Goal: Navigation & Orientation: Go to known website

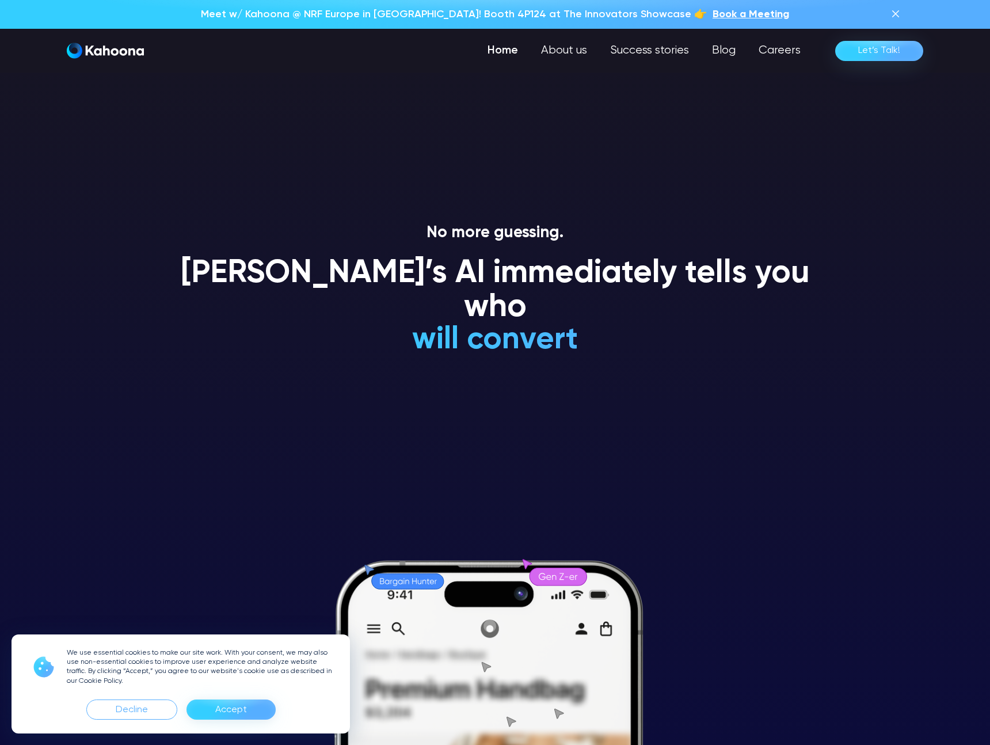
click at [245, 710] on div "Accept" at bounding box center [231, 710] width 32 height 18
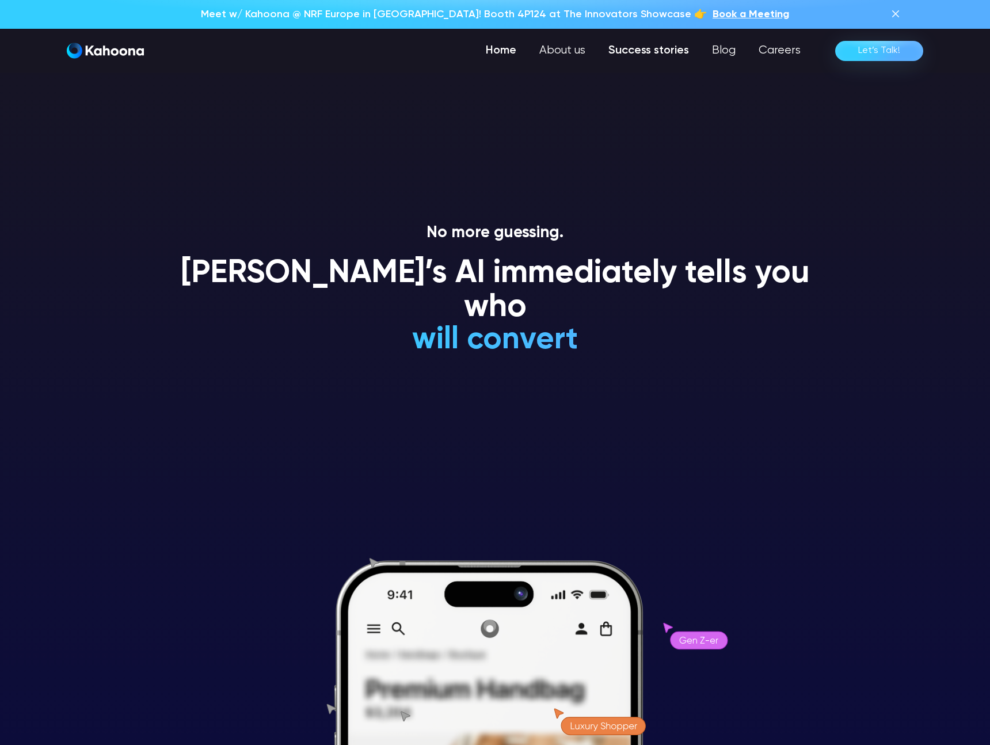
click at [655, 52] on link "Success stories" at bounding box center [649, 50] width 104 height 23
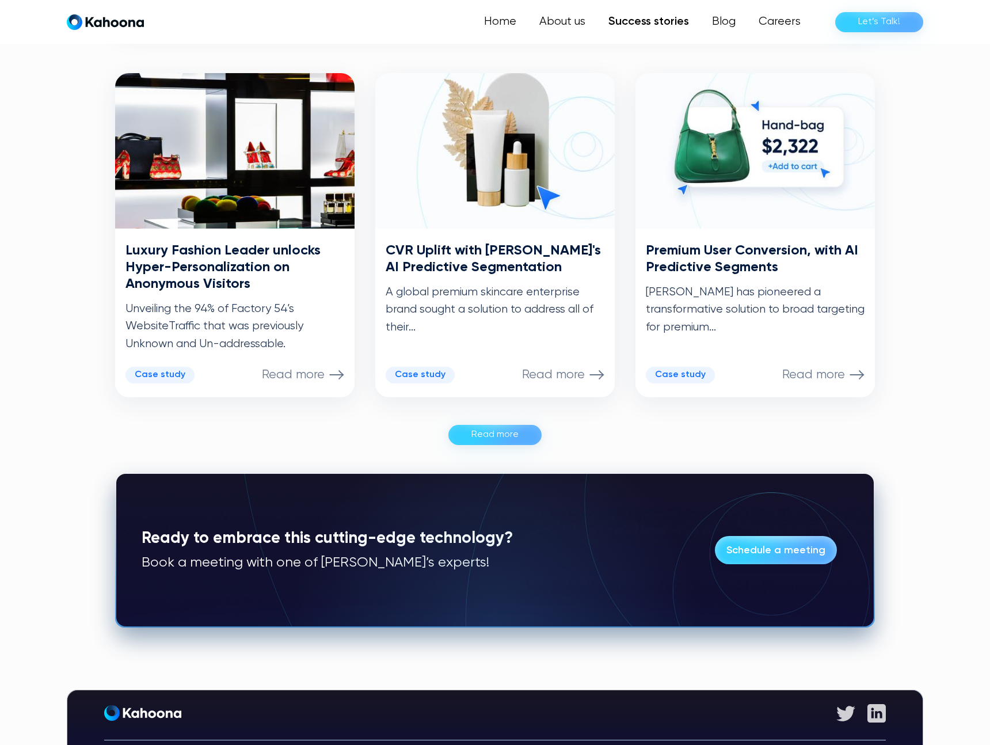
scroll to position [560, 0]
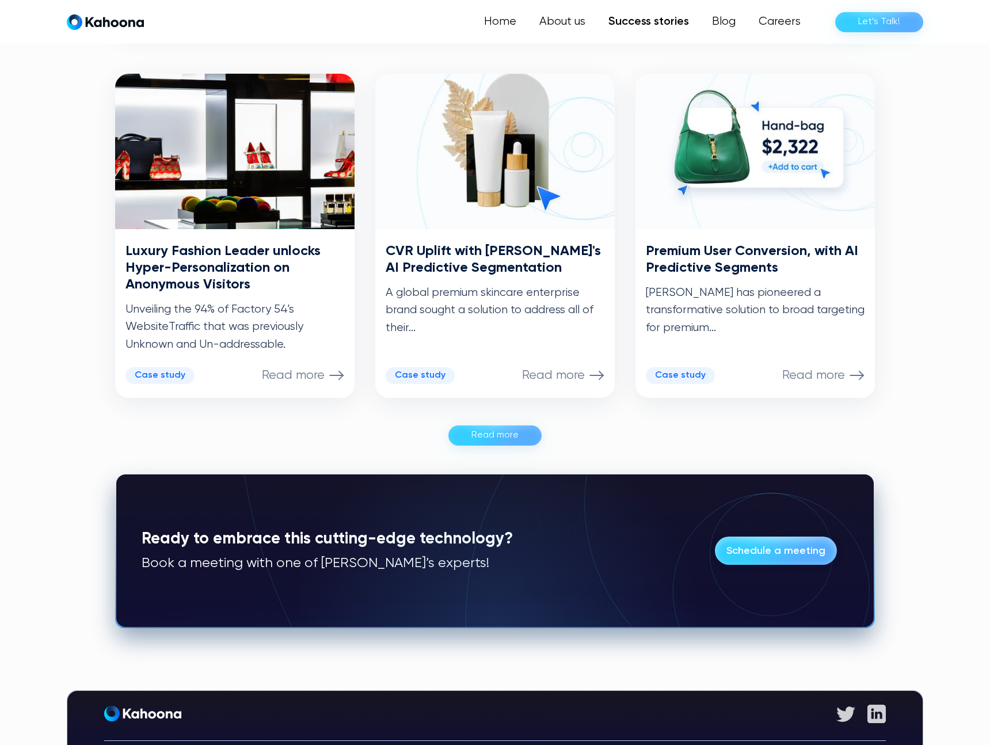
click at [53, 261] on section "A Leading European Marketing Agency Reimagines Prospecting Elevating marketing …" at bounding box center [495, 291] width 990 height 858
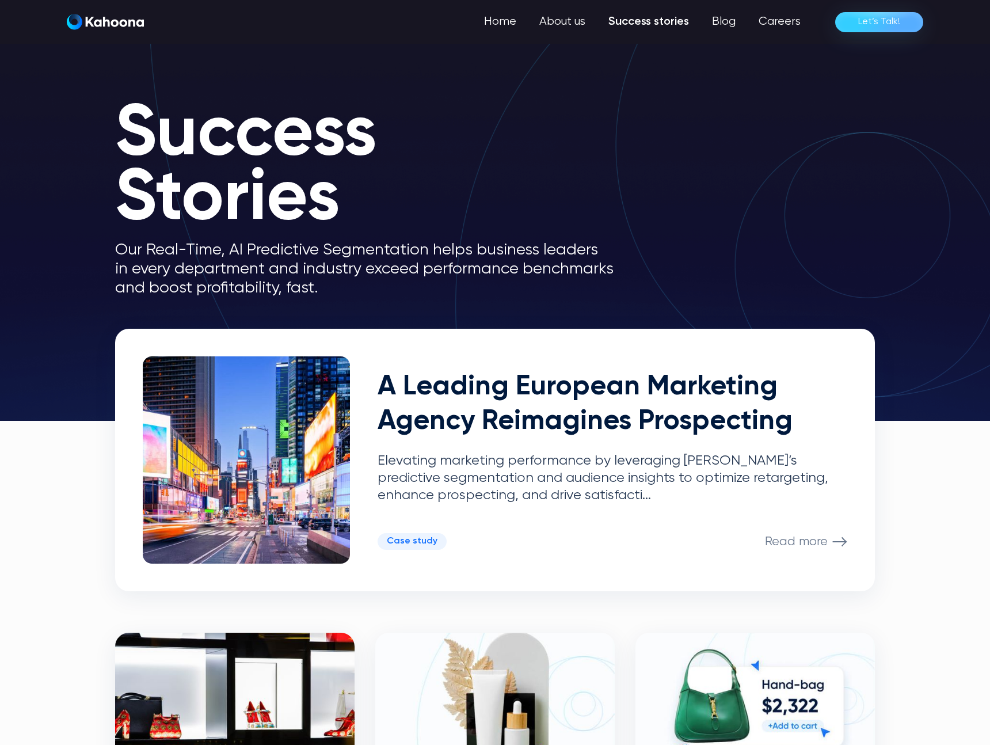
scroll to position [0, 0]
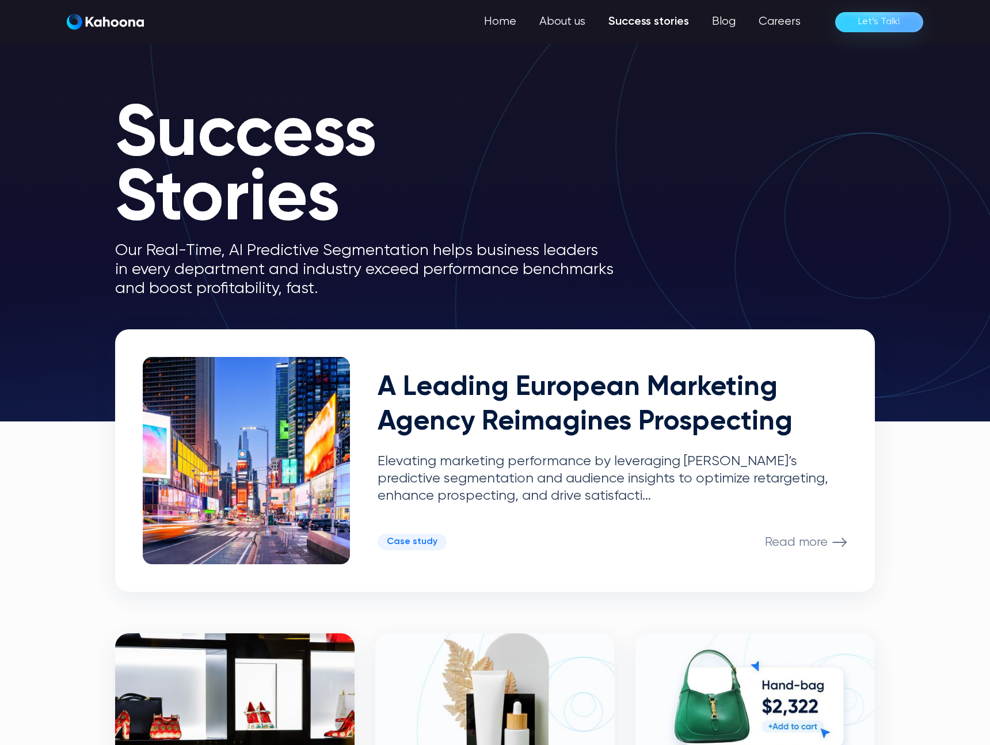
click at [113, 21] on img "home" at bounding box center [105, 22] width 77 height 16
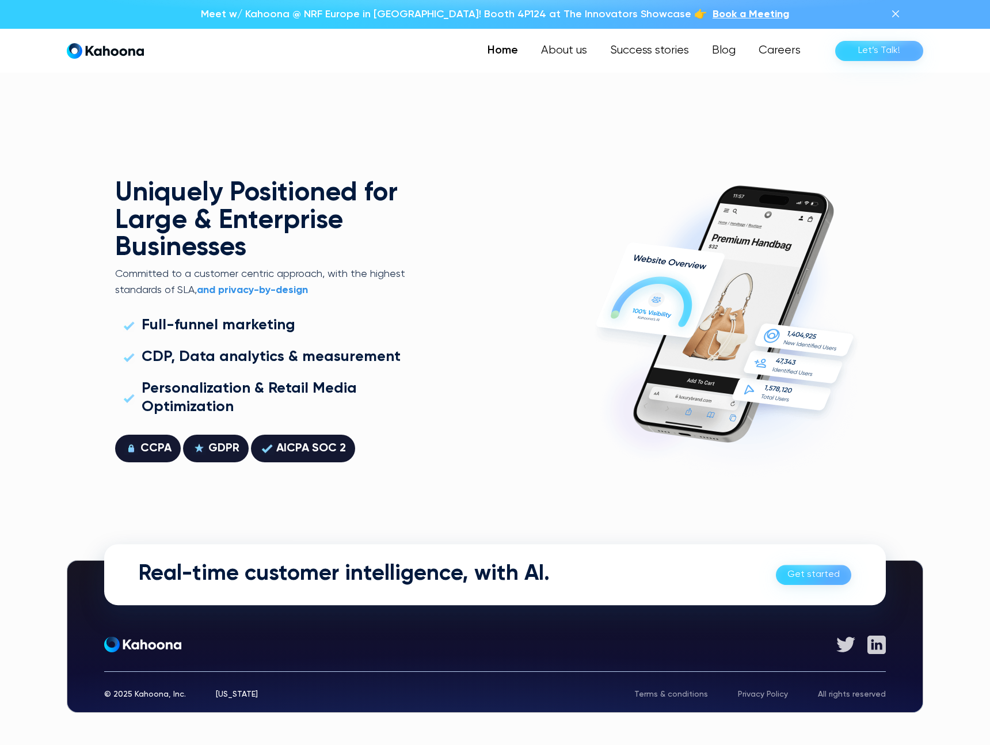
scroll to position [3296, 0]
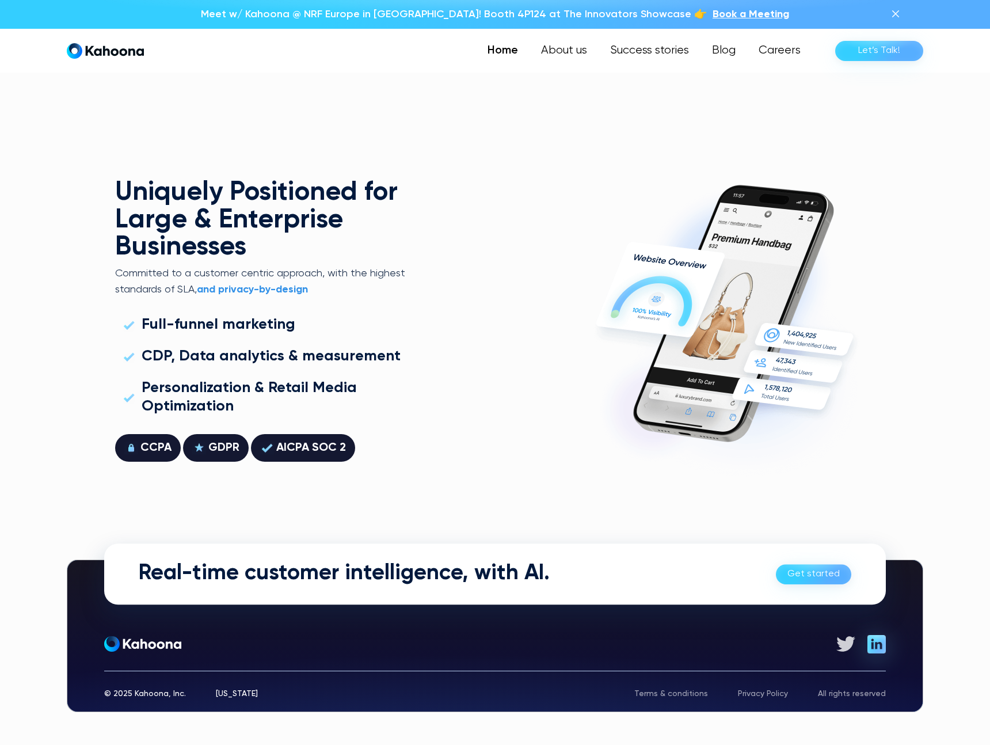
click at [878, 641] on img at bounding box center [877, 644] width 18 height 18
